Goal: Transaction & Acquisition: Book appointment/travel/reservation

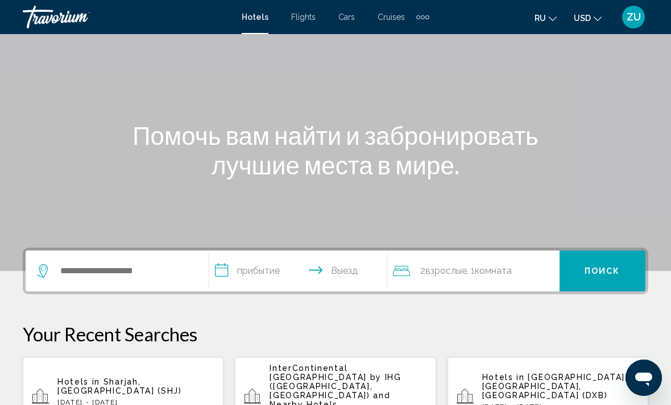
scroll to position [69, 0]
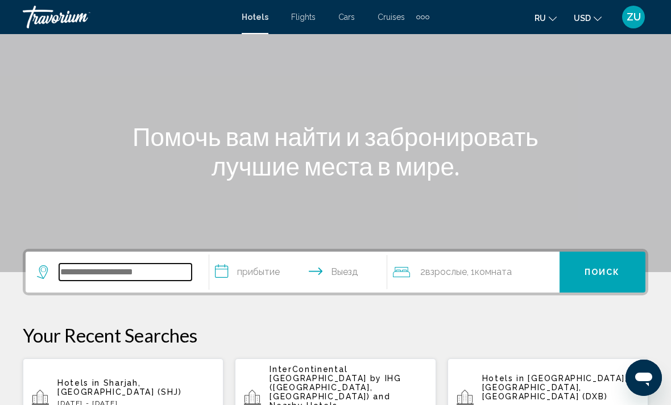
click at [144, 280] on input "Search widget" at bounding box center [125, 272] width 132 height 17
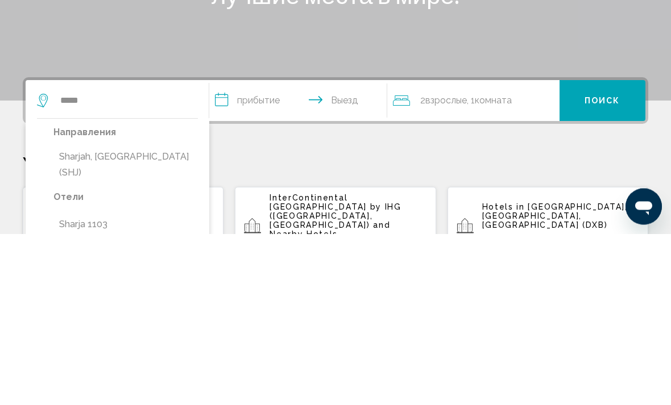
click at [124, 318] on button "Sharjah, [GEOGRAPHIC_DATA] (SHJ)" at bounding box center [125, 337] width 144 height 38
type input "**********"
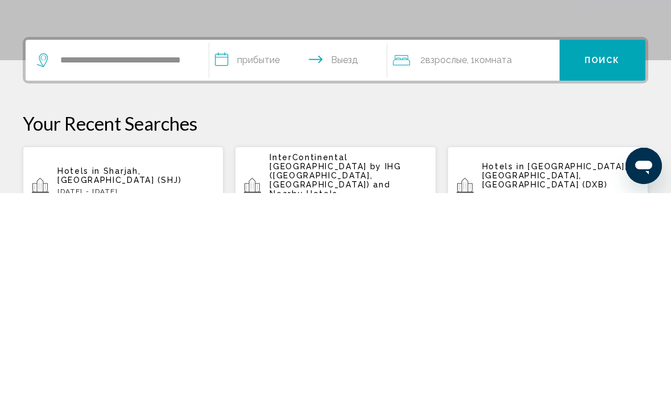
click at [304, 252] on input "**********" at bounding box center [300, 274] width 182 height 44
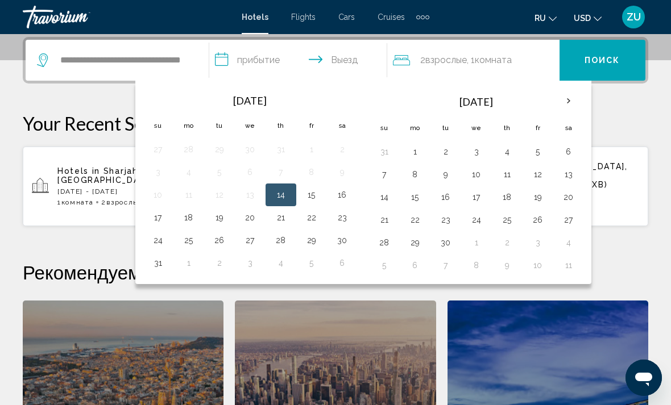
click at [481, 173] on button "10" at bounding box center [476, 175] width 18 height 16
click at [391, 198] on button "14" at bounding box center [384, 197] width 18 height 16
type input "**********"
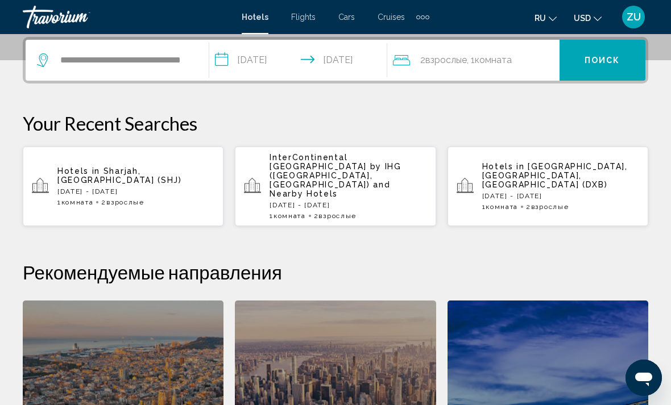
click at [595, 67] on button "Поиск" at bounding box center [602, 60] width 86 height 41
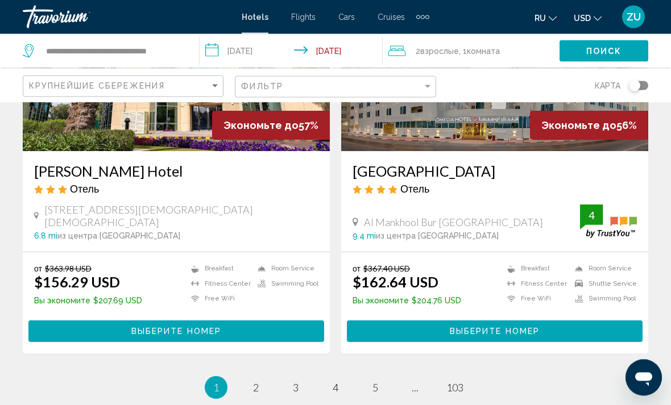
scroll to position [2245, 0]
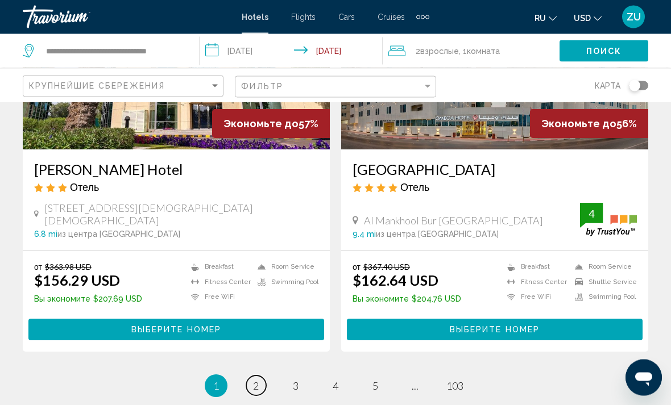
click at [254, 380] on span "2" at bounding box center [256, 386] width 6 height 13
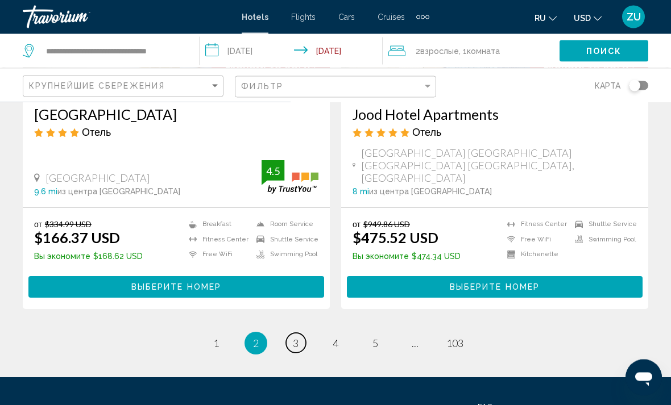
click at [296, 334] on link "page 3" at bounding box center [296, 344] width 20 height 20
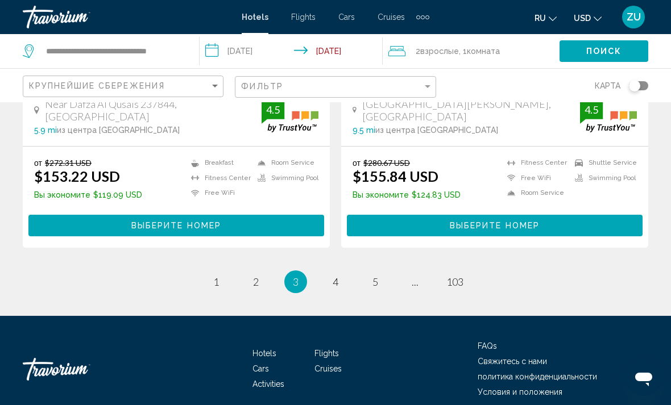
scroll to position [2326, 0]
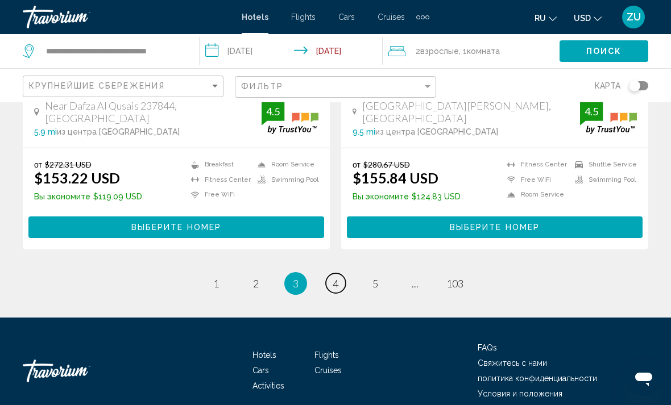
click at [333, 277] on span "4" at bounding box center [336, 283] width 6 height 13
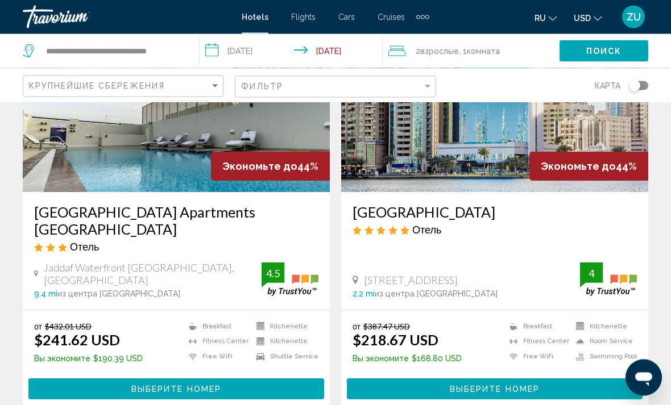
scroll to position [134, 0]
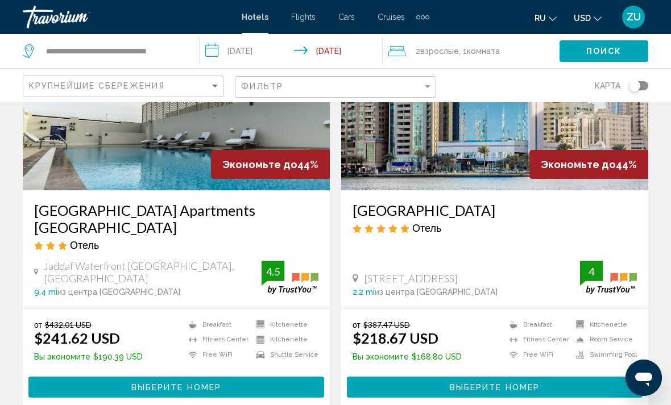
click at [483, 385] on span "Выберите номер" at bounding box center [495, 387] width 90 height 9
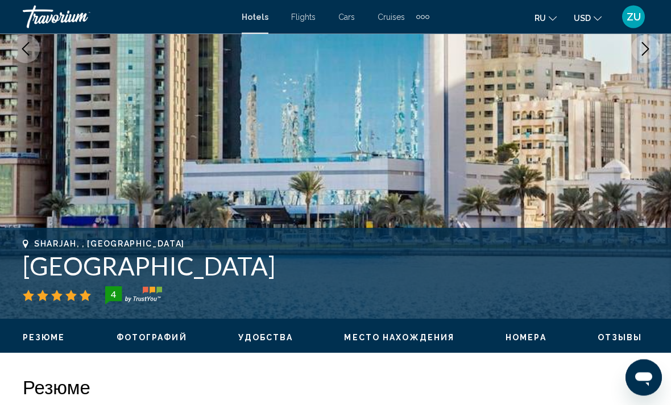
scroll to position [232, 0]
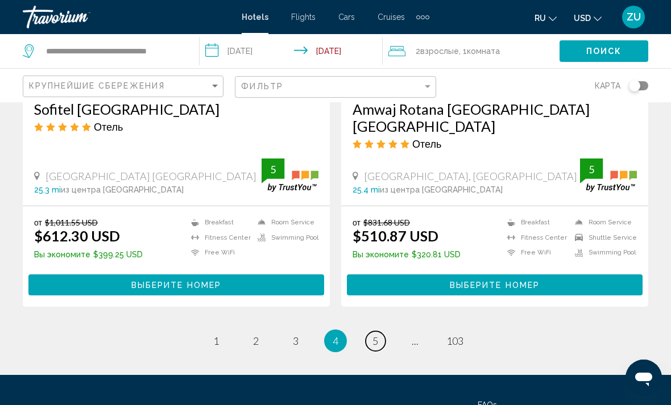
click at [372, 331] on link "page 5" at bounding box center [376, 341] width 20 height 20
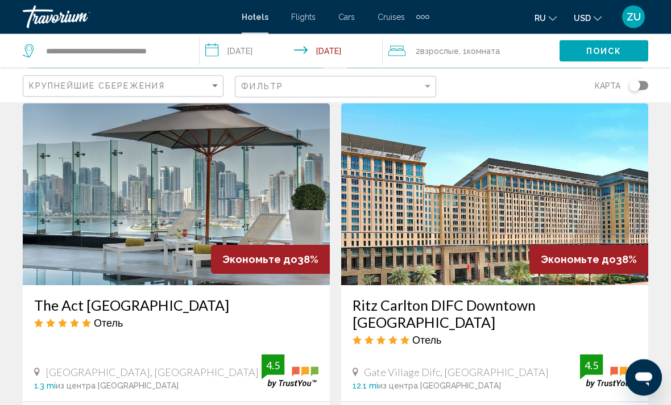
scroll to position [1703, 0]
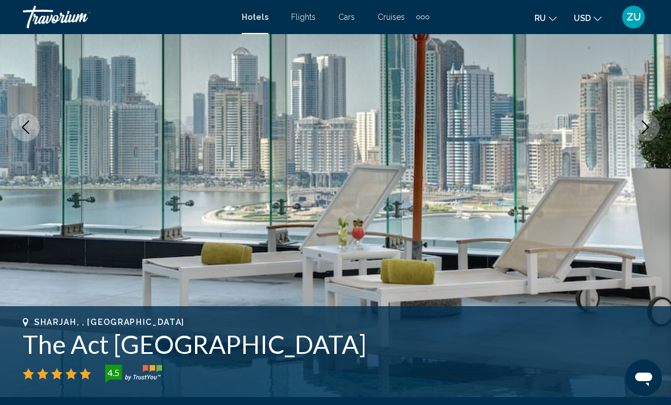
scroll to position [175, 0]
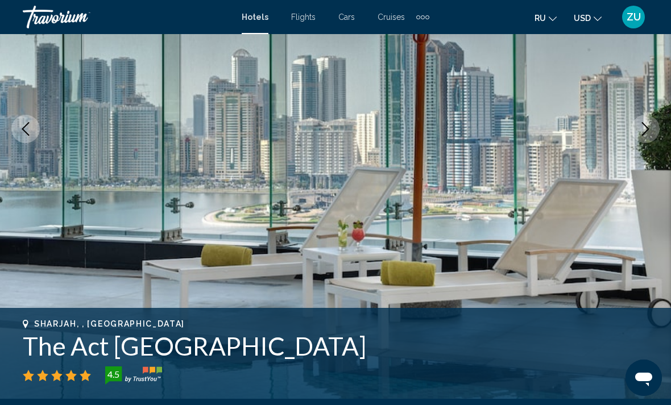
click at [645, 132] on icon "Next image" at bounding box center [645, 129] width 7 height 14
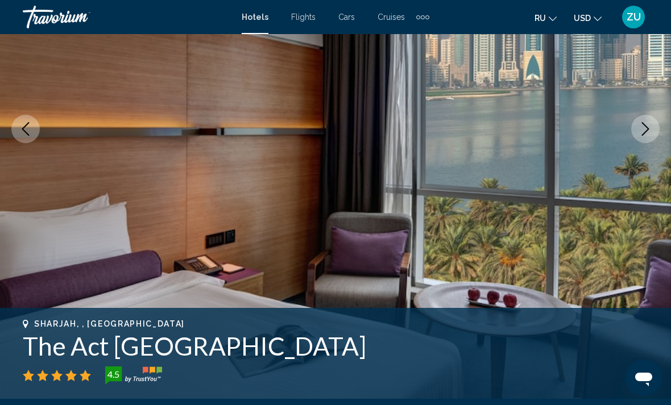
click at [653, 130] on button "Next image" at bounding box center [645, 129] width 28 height 28
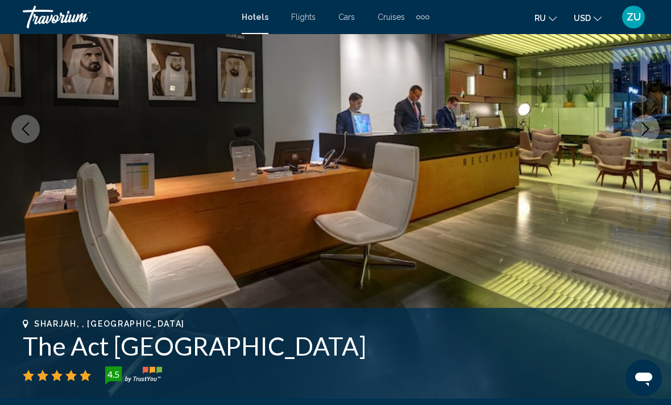
click at [652, 127] on button "Next image" at bounding box center [645, 129] width 28 height 28
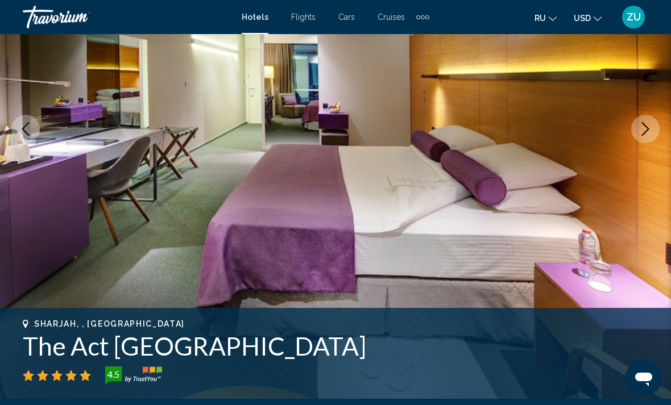
click at [647, 129] on icon "Next image" at bounding box center [645, 129] width 14 height 14
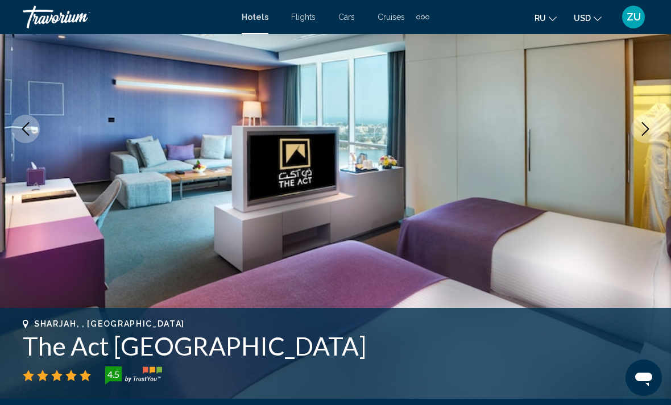
click at [646, 130] on icon "Next image" at bounding box center [645, 129] width 14 height 14
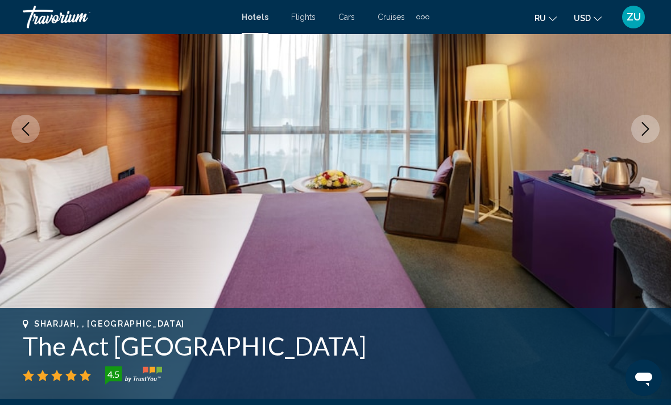
click at [653, 131] on button "Next image" at bounding box center [645, 129] width 28 height 28
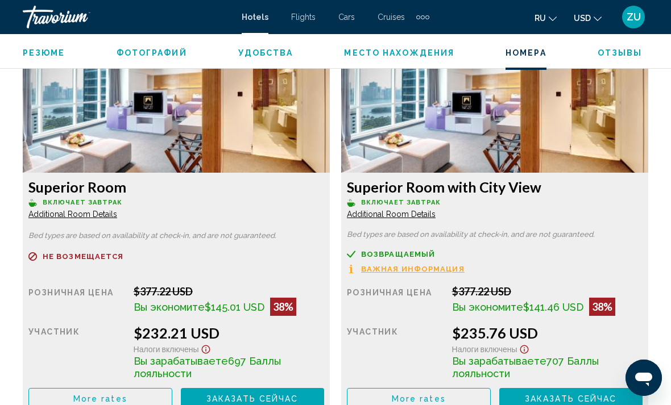
scroll to position [1743, 0]
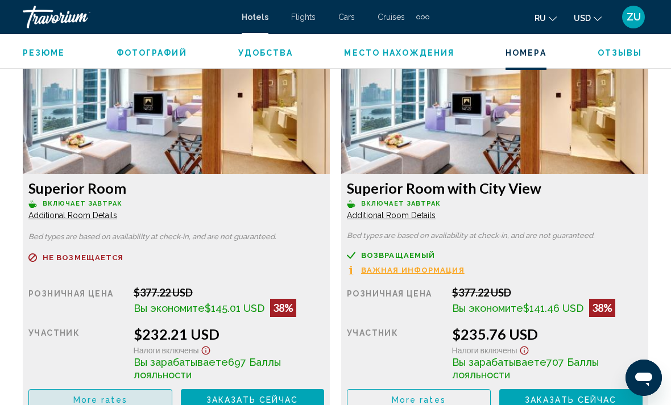
click at [135, 398] on button "More rates" at bounding box center [100, 399] width 144 height 21
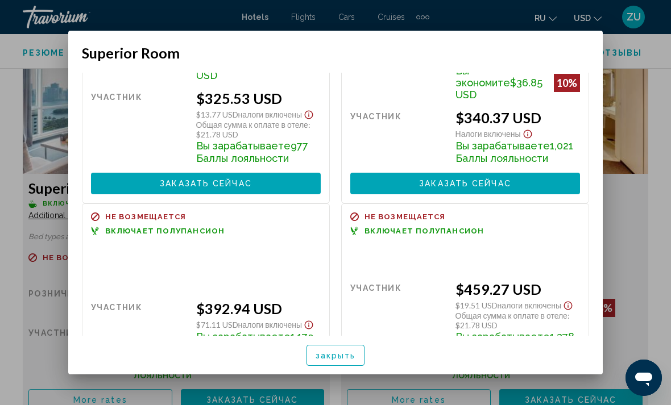
scroll to position [325, 0]
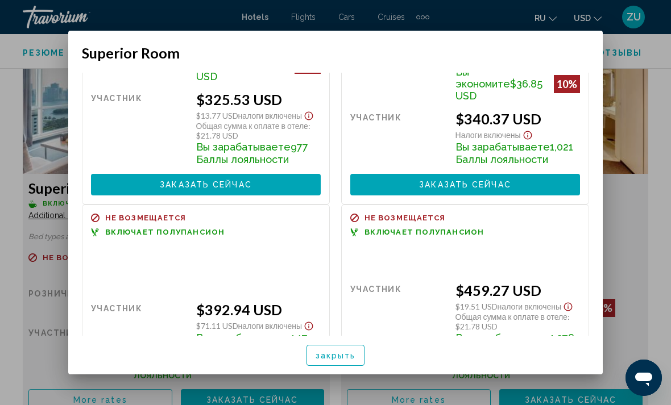
click at [629, 232] on div at bounding box center [335, 202] width 671 height 405
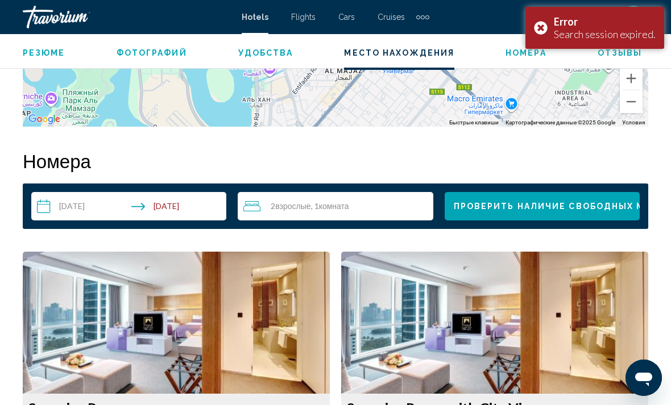
scroll to position [1521, 0]
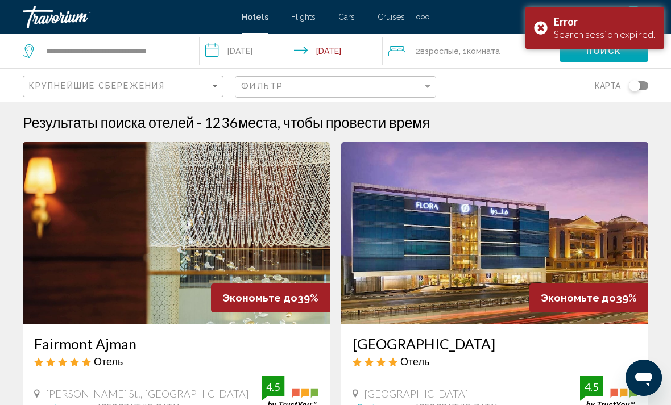
click at [541, 24] on div "Error Search session expired." at bounding box center [594, 28] width 139 height 42
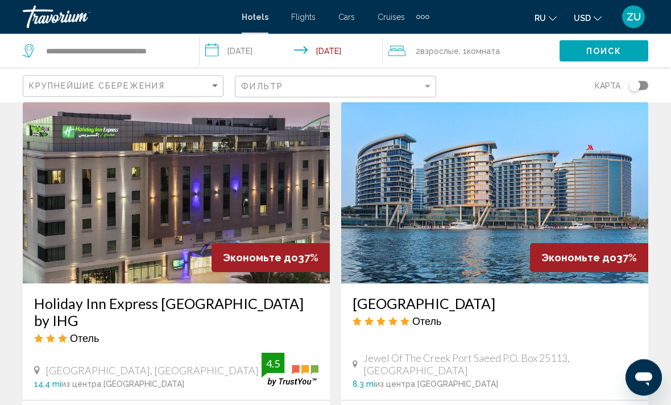
scroll to position [2129, 0]
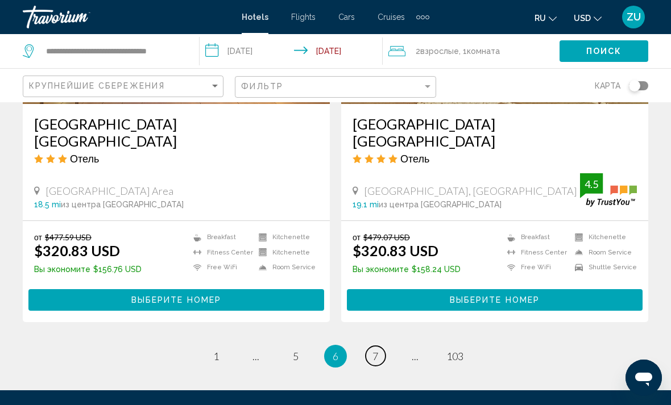
click at [383, 346] on link "page 7" at bounding box center [376, 356] width 20 height 20
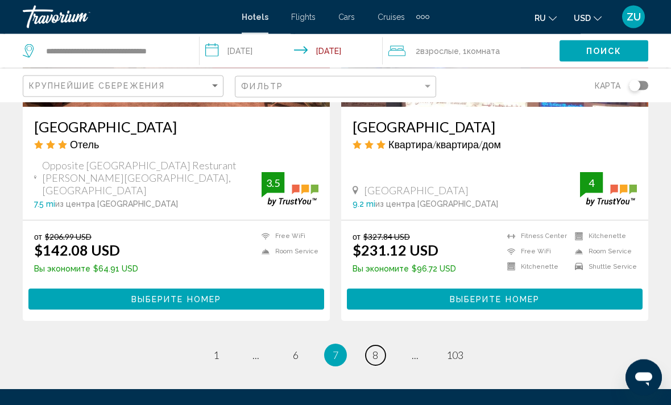
scroll to position [2348, 0]
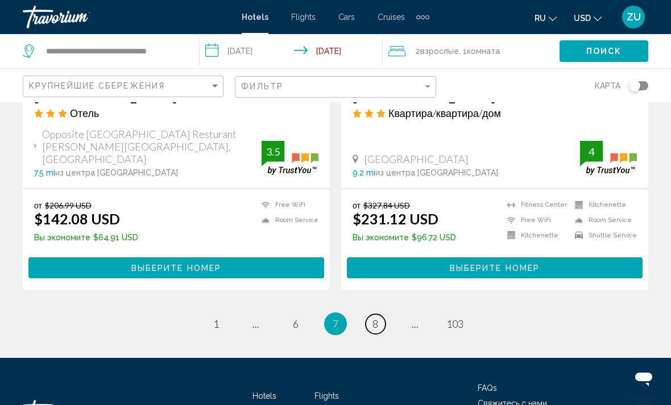
click at [379, 314] on link "page 8" at bounding box center [376, 324] width 20 height 20
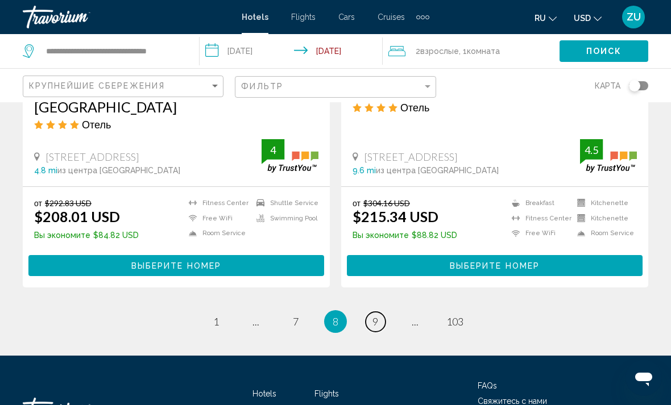
click at [380, 312] on link "page 9" at bounding box center [376, 322] width 20 height 20
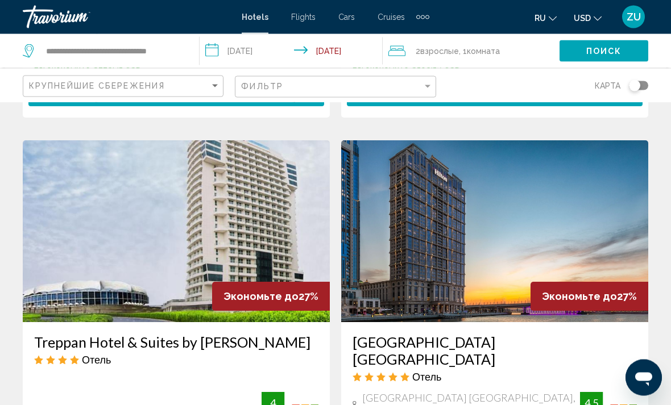
scroll to position [1649, 0]
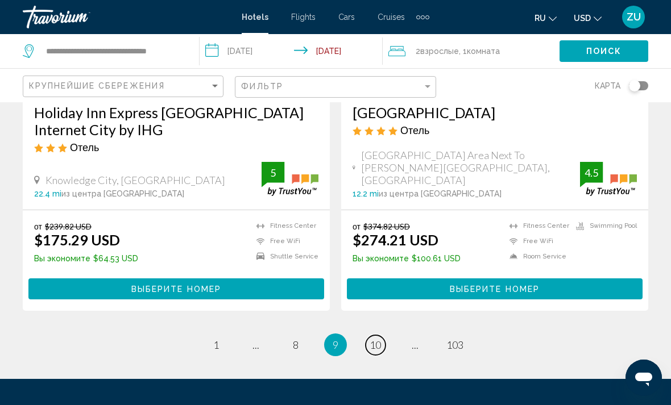
click at [382, 335] on link "page 10" at bounding box center [376, 345] width 20 height 20
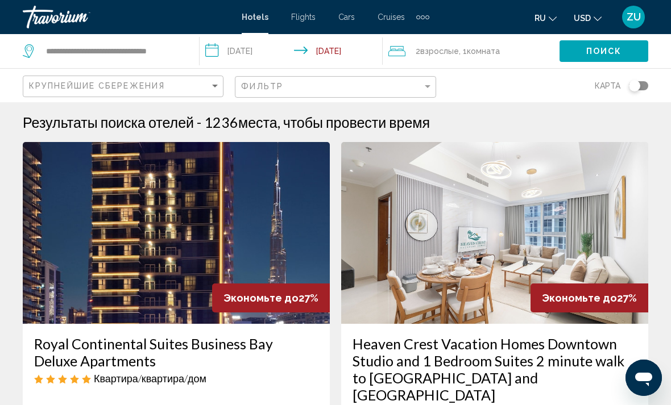
click at [579, 367] on h3 "Heaven Crest Vacation Homes Downtown Studio and 1 Bedroom Suites 2 minute walk …" at bounding box center [494, 369] width 284 height 68
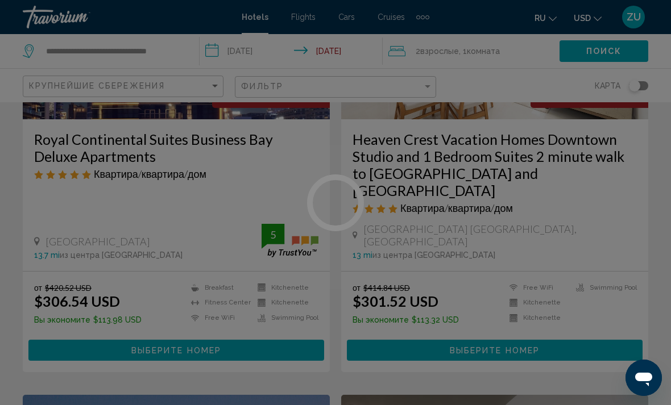
scroll to position [205, 0]
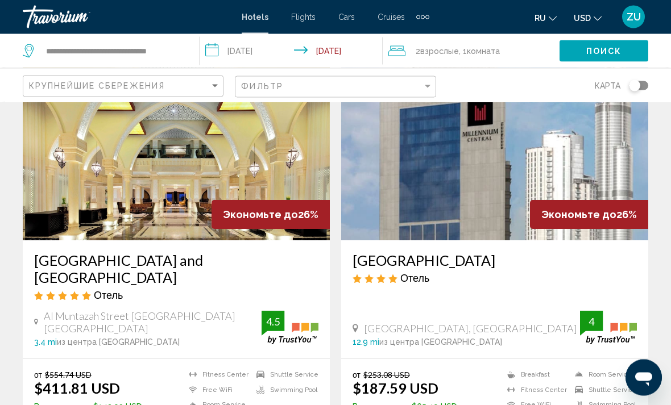
scroll to position [954, 0]
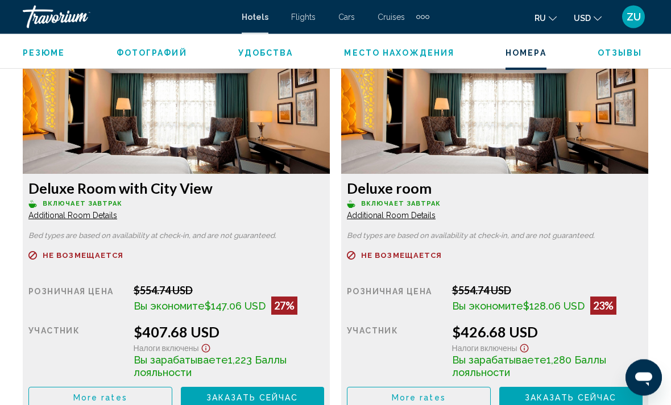
scroll to position [1716, 0]
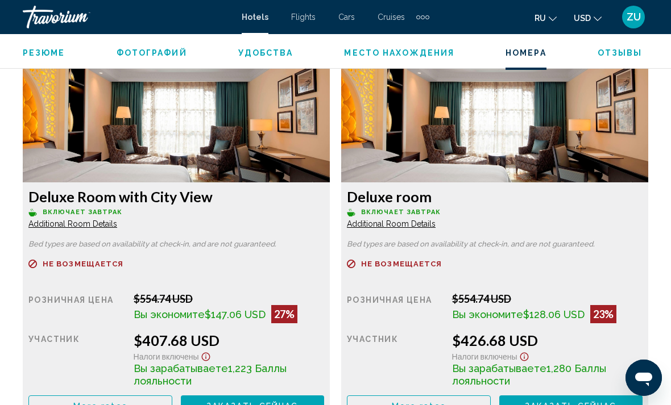
click at [108, 405] on span "More rates" at bounding box center [100, 406] width 54 height 9
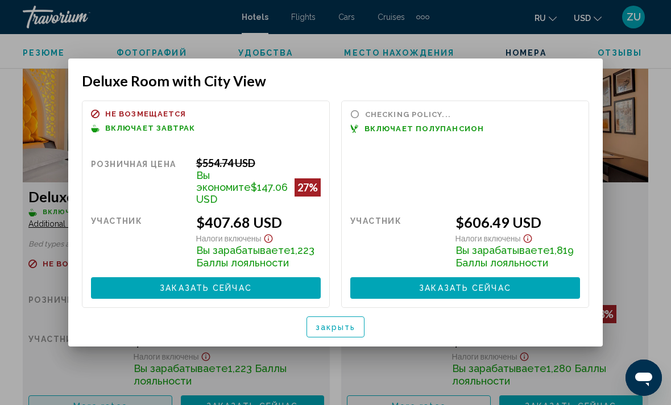
scroll to position [0, 0]
click at [629, 227] on div at bounding box center [335, 202] width 671 height 405
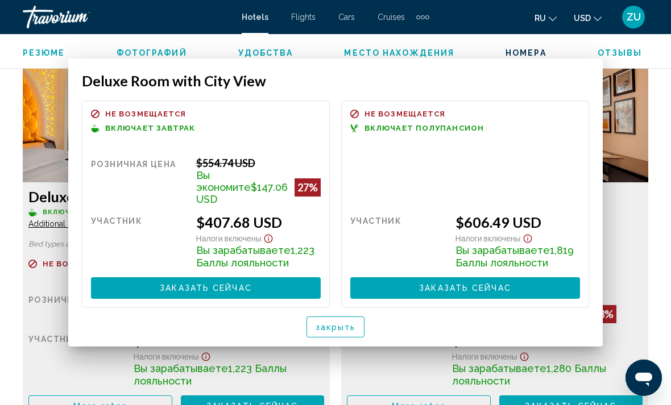
scroll to position [1716, 0]
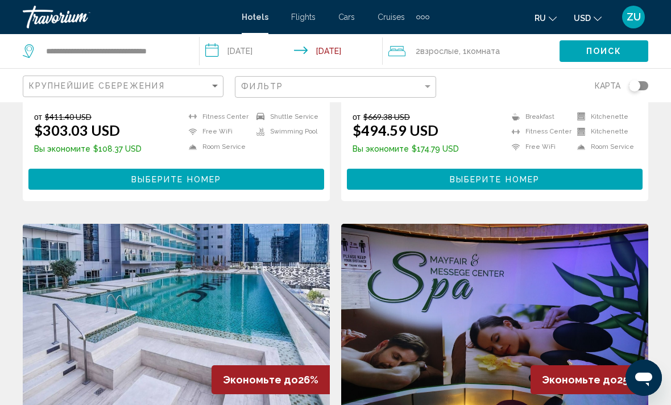
scroll to position [1610, 0]
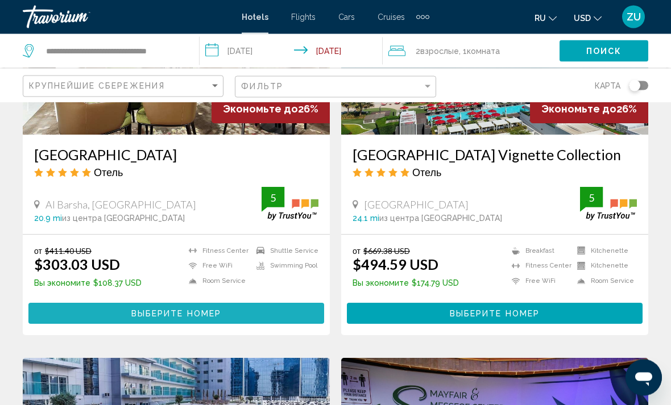
click at [268, 304] on button "Выберите номер" at bounding box center [176, 314] width 296 height 21
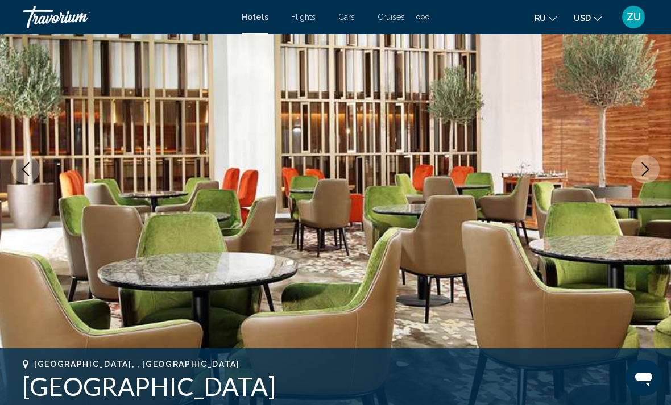
scroll to position [121, 0]
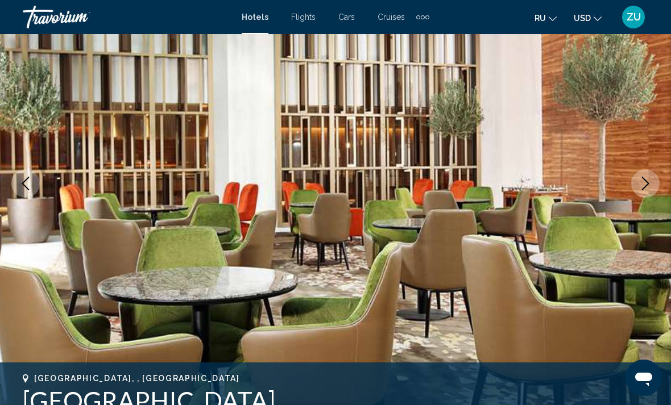
click at [646, 180] on icon "Next image" at bounding box center [645, 184] width 14 height 14
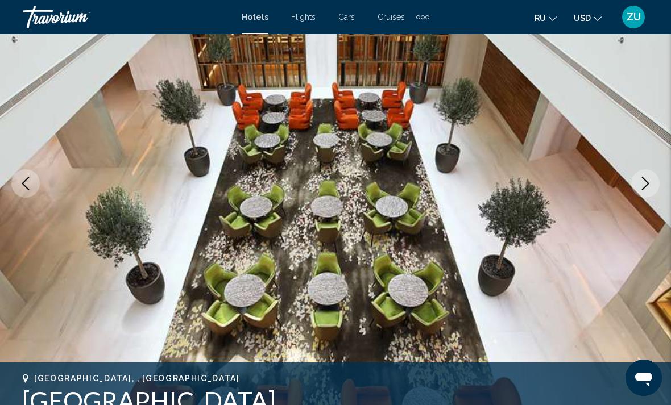
click at [642, 182] on icon "Next image" at bounding box center [645, 184] width 14 height 14
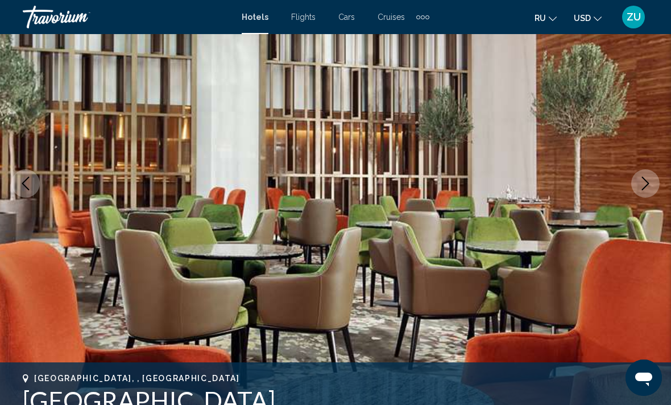
click at [651, 177] on icon "Next image" at bounding box center [645, 184] width 14 height 14
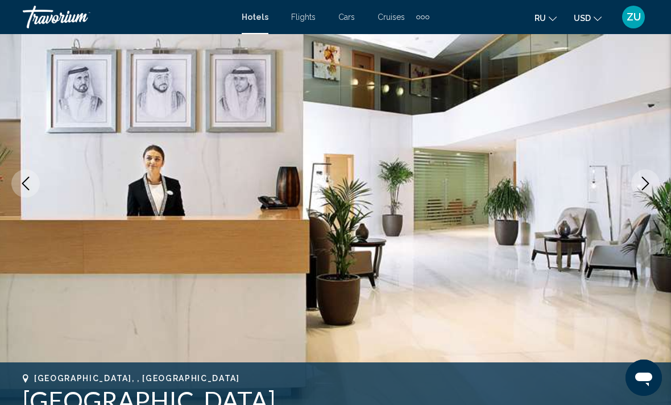
click at [647, 180] on icon "Next image" at bounding box center [645, 184] width 14 height 14
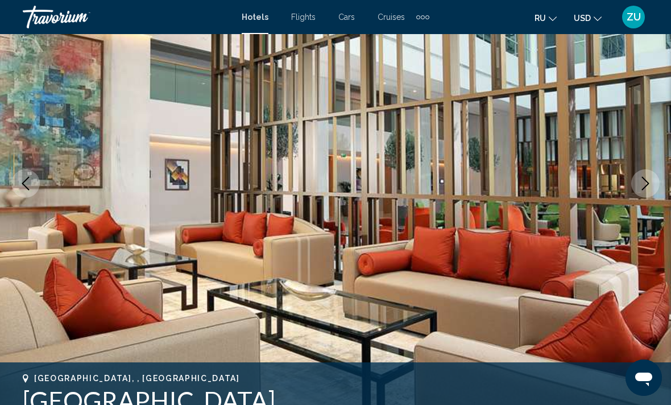
click at [643, 180] on icon "Next image" at bounding box center [645, 184] width 14 height 14
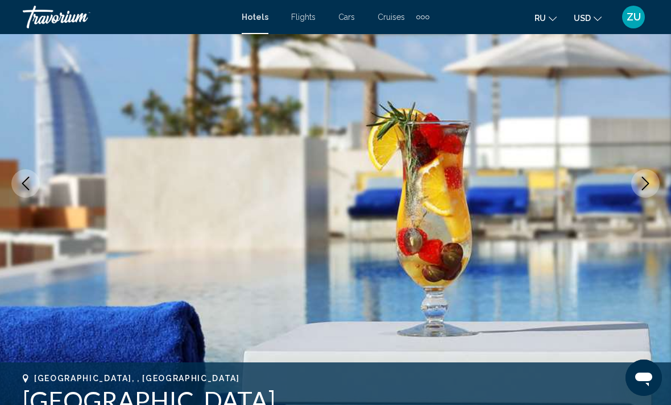
click at [643, 180] on icon "Next image" at bounding box center [645, 184] width 14 height 14
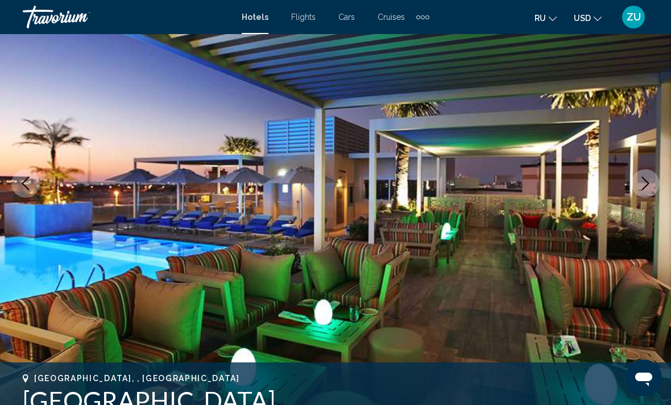
click at [642, 180] on icon "Next image" at bounding box center [645, 184] width 14 height 14
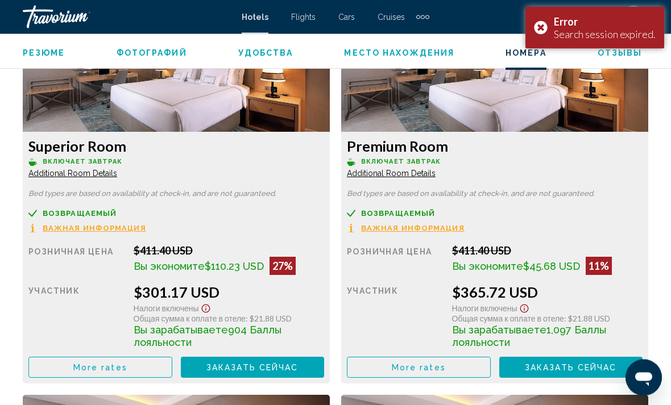
scroll to position [1819, 0]
click at [121, 366] on span "More rates" at bounding box center [100, 367] width 54 height 9
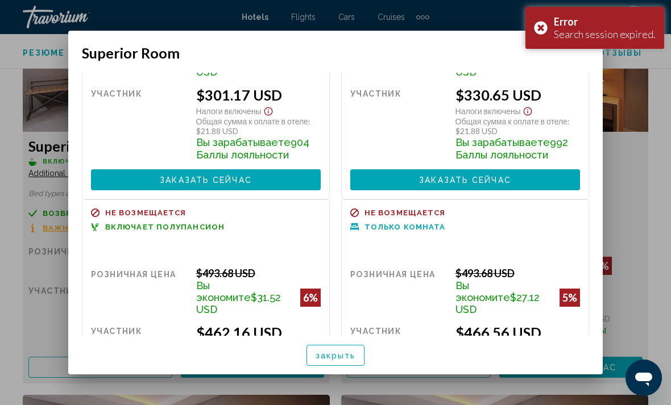
scroll to position [114, 0]
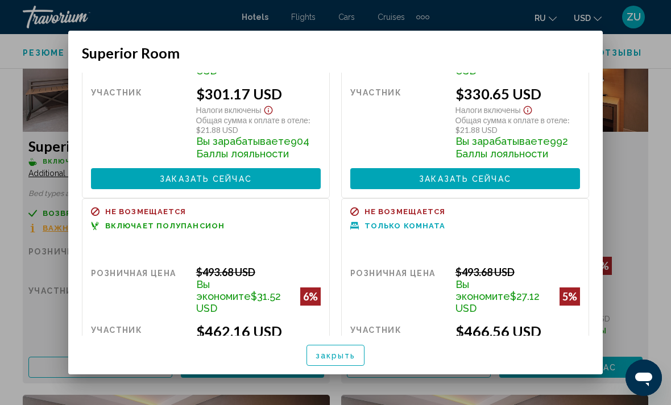
click at [646, 188] on div at bounding box center [335, 202] width 671 height 405
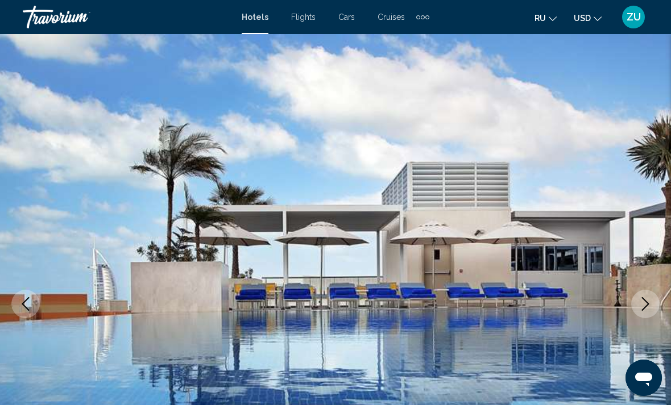
scroll to position [1819, 0]
